Goal: Transaction & Acquisition: Purchase product/service

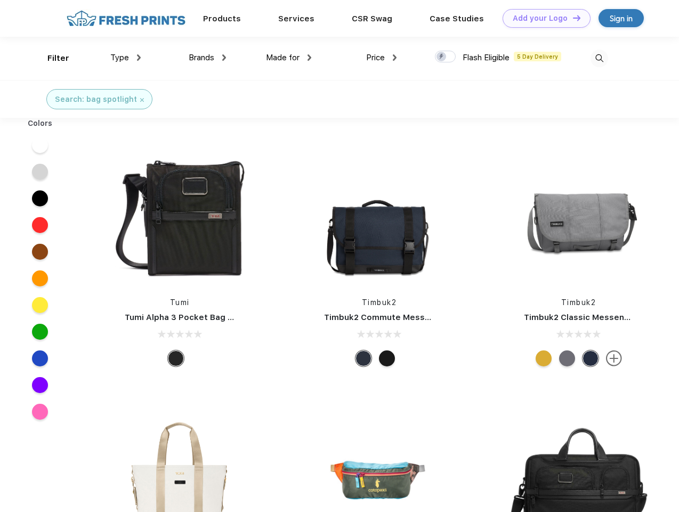
click at [543, 18] on link "Add your Logo Design Tool" at bounding box center [547, 18] width 88 height 19
click at [0, 0] on div "Design Tool" at bounding box center [0, 0] width 0 height 0
click at [572, 18] on link "Add your Logo Design Tool" at bounding box center [547, 18] width 88 height 19
click at [51, 58] on div "Filter" at bounding box center [58, 58] width 22 height 12
click at [126, 58] on span "Type" at bounding box center [119, 58] width 19 height 10
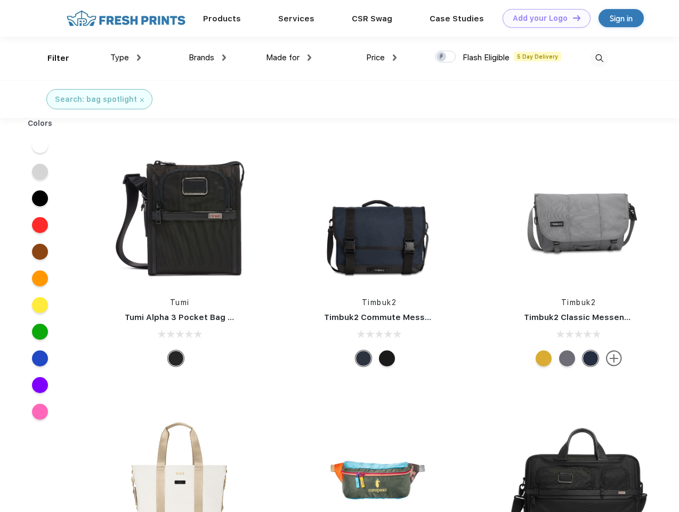
click at [207, 58] on span "Brands" at bounding box center [202, 58] width 26 height 10
click at [289, 58] on span "Made for" at bounding box center [283, 58] width 34 height 10
click at [382, 58] on span "Price" at bounding box center [375, 58] width 19 height 10
click at [446, 57] on div at bounding box center [445, 57] width 21 height 12
click at [442, 57] on input "checkbox" at bounding box center [438, 53] width 7 height 7
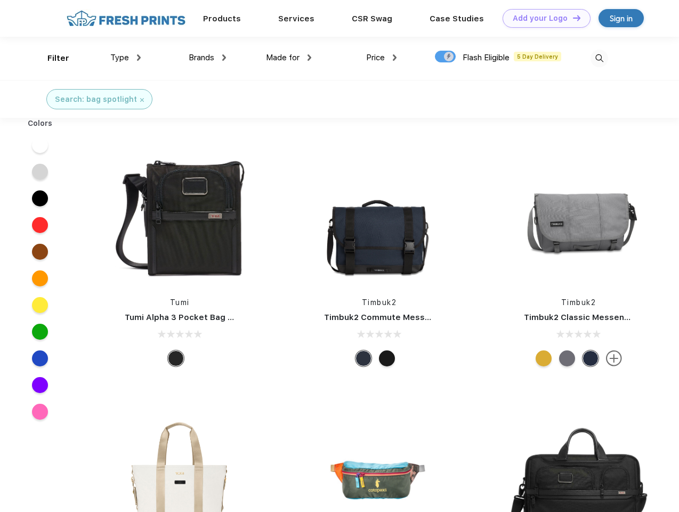
click at [599, 58] on img at bounding box center [600, 59] width 18 height 18
